Goal: Task Accomplishment & Management: Manage account settings

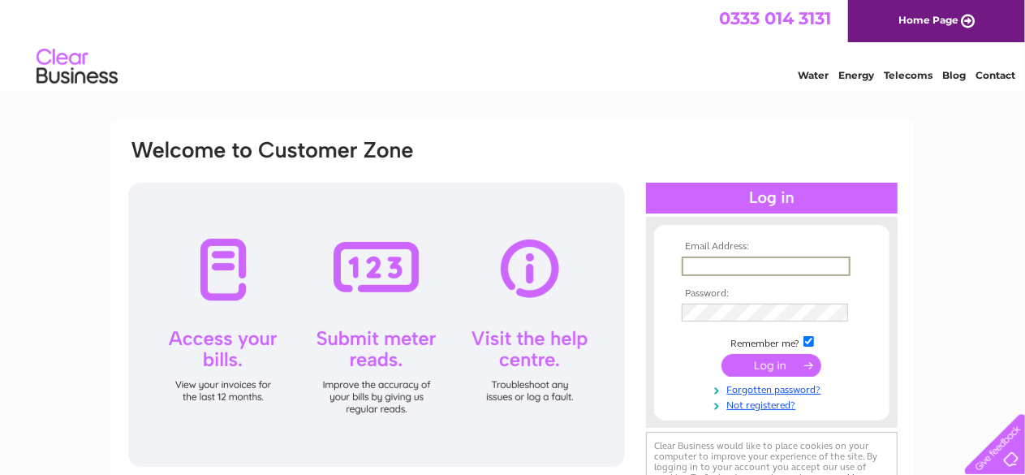
click at [709, 268] on input "text" at bounding box center [766, 265] width 169 height 19
type input "brucedempster@tiscali.co.uk"
click at [778, 393] on link "Forgotten password?" at bounding box center [774, 386] width 184 height 15
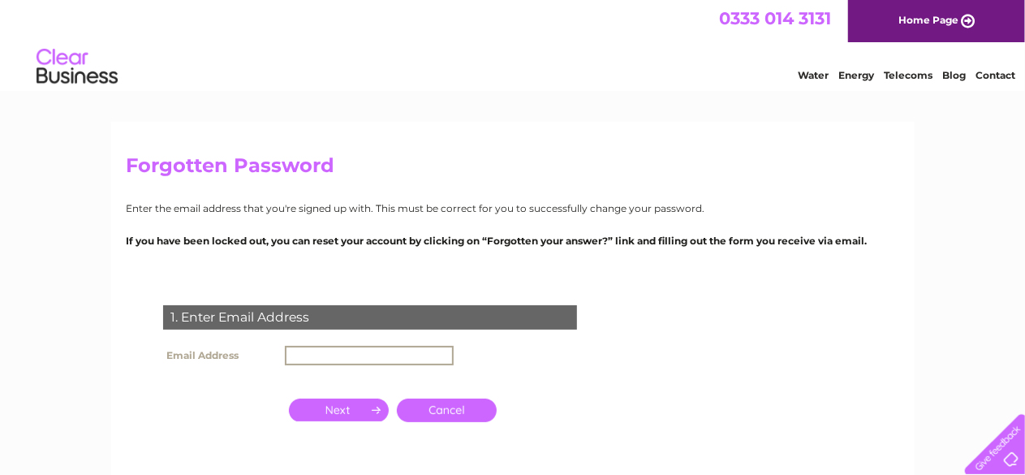
click at [298, 357] on input "text" at bounding box center [369, 355] width 169 height 19
type input "[EMAIL_ADDRESS][DOMAIN_NAME]"
click at [337, 412] on input "button" at bounding box center [339, 409] width 100 height 23
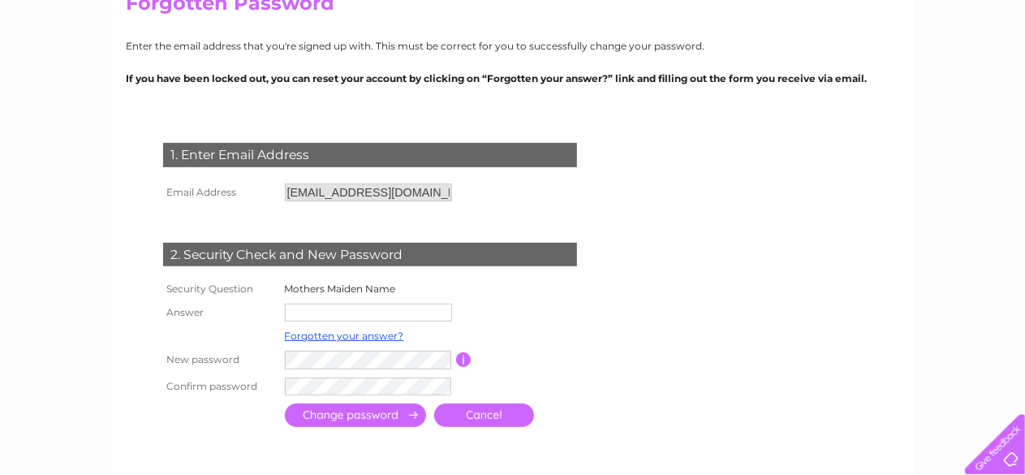
scroll to position [195, 0]
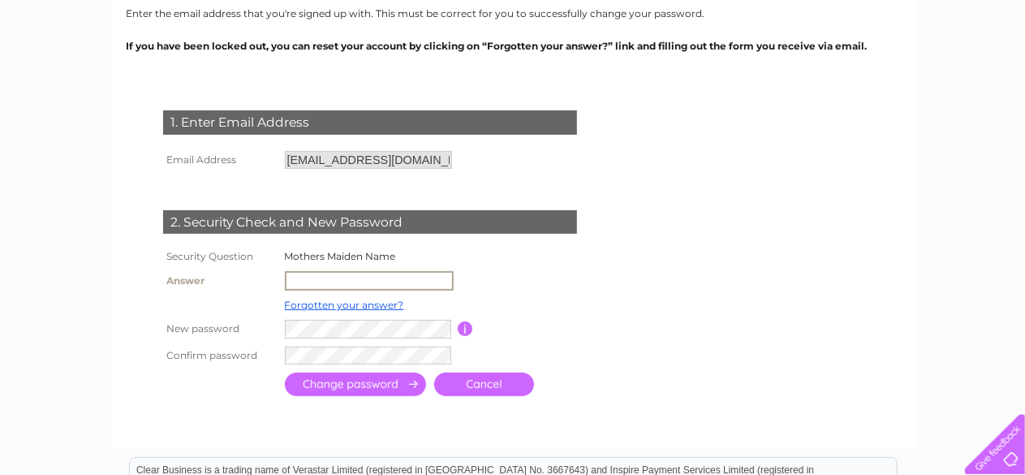
click at [303, 273] on input "text" at bounding box center [369, 280] width 169 height 19
type input "Wilson"
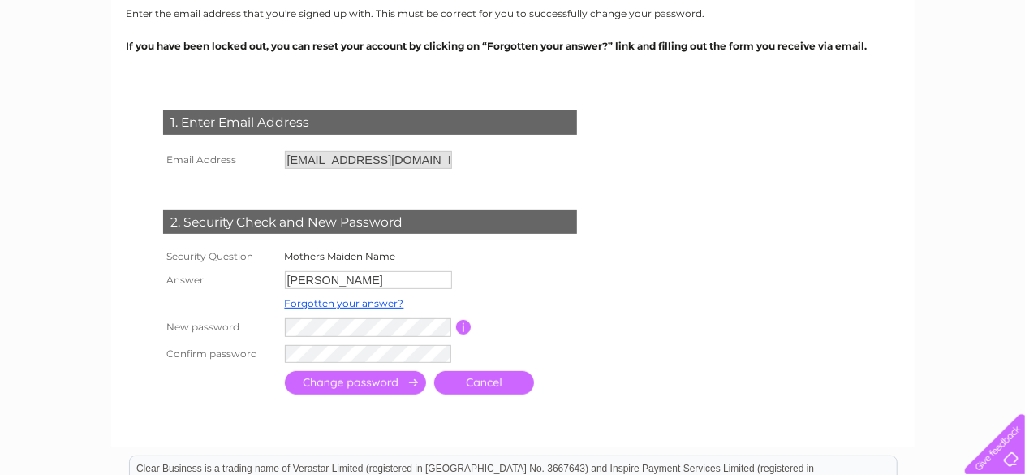
click at [375, 387] on input "submit" at bounding box center [355, 383] width 141 height 24
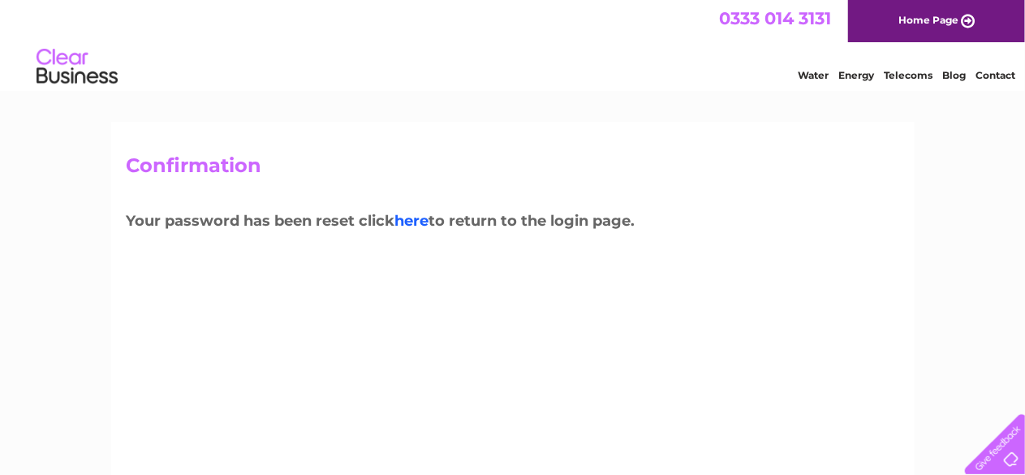
click at [884, 81] on link "here" at bounding box center [908, 73] width 49 height 16
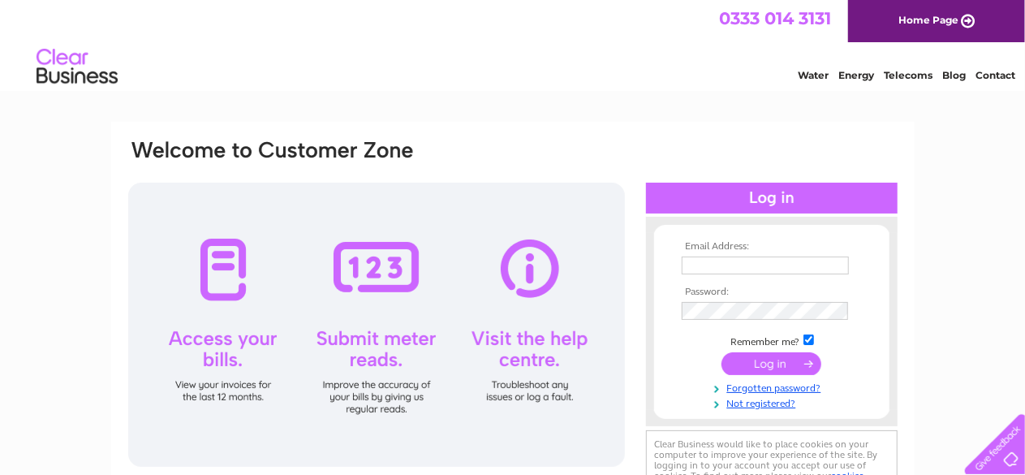
type input "[EMAIL_ADDRESS][DOMAIN_NAME]"
click at [784, 361] on input "submit" at bounding box center [771, 363] width 100 height 23
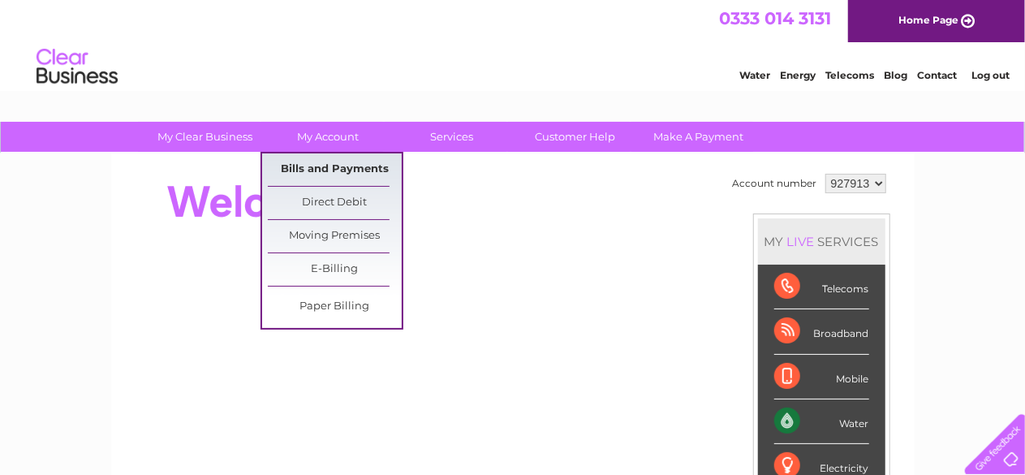
click at [321, 168] on link "Bills and Payments" at bounding box center [335, 169] width 134 height 32
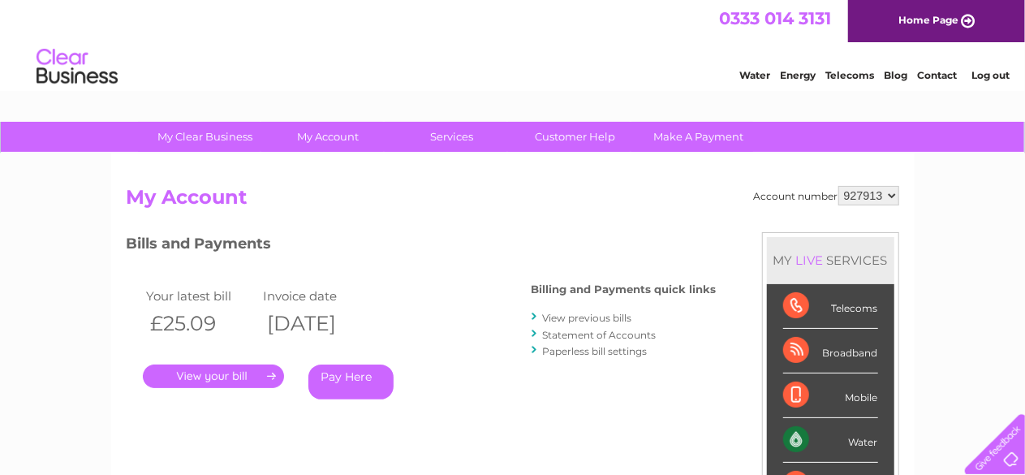
click at [204, 374] on link "." at bounding box center [213, 376] width 141 height 24
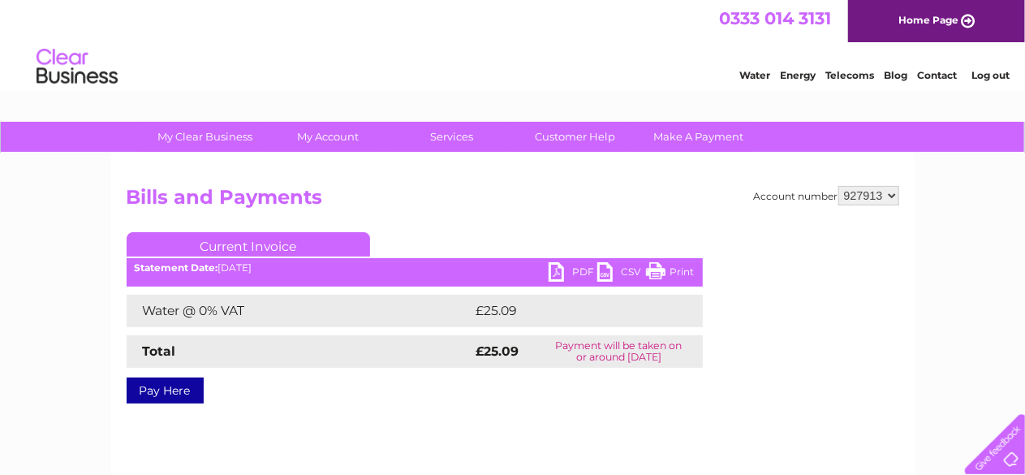
click at [557, 286] on link "PDF" at bounding box center [573, 274] width 49 height 24
click at [982, 71] on link "Log out" at bounding box center [990, 75] width 38 height 12
